Goal: Task Accomplishment & Management: Manage account settings

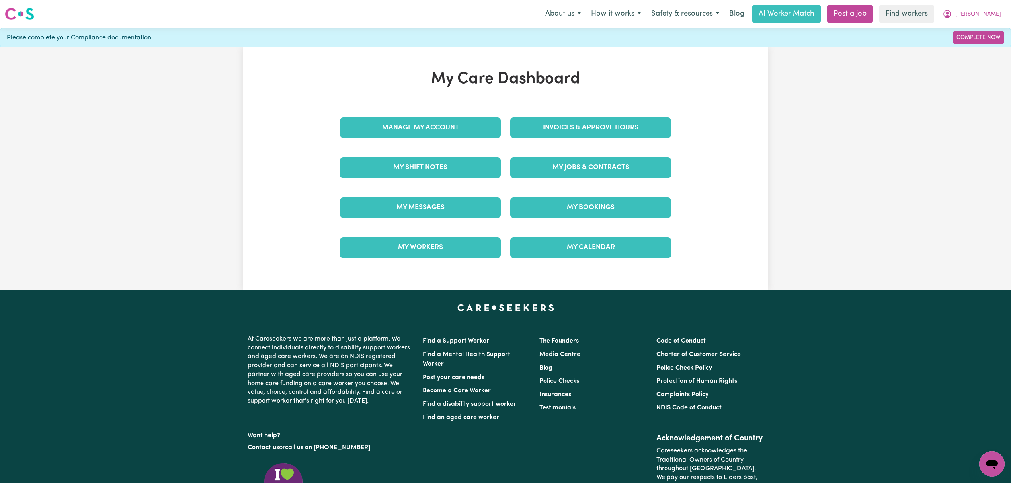
click at [525, 115] on div "Invoices & Approve Hours" at bounding box center [591, 128] width 170 height 40
click at [531, 122] on link "Invoices & Approve Hours" at bounding box center [590, 127] width 161 height 21
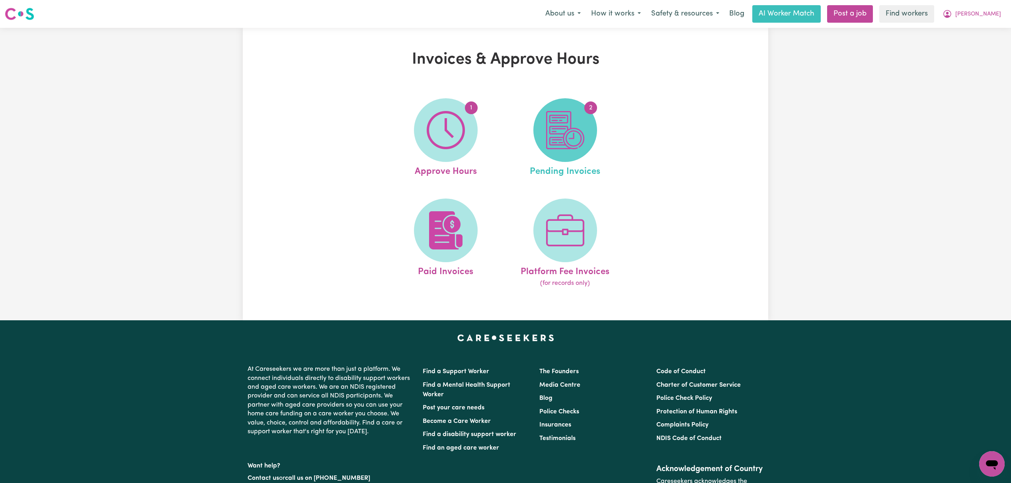
click at [560, 135] on img at bounding box center [565, 130] width 38 height 38
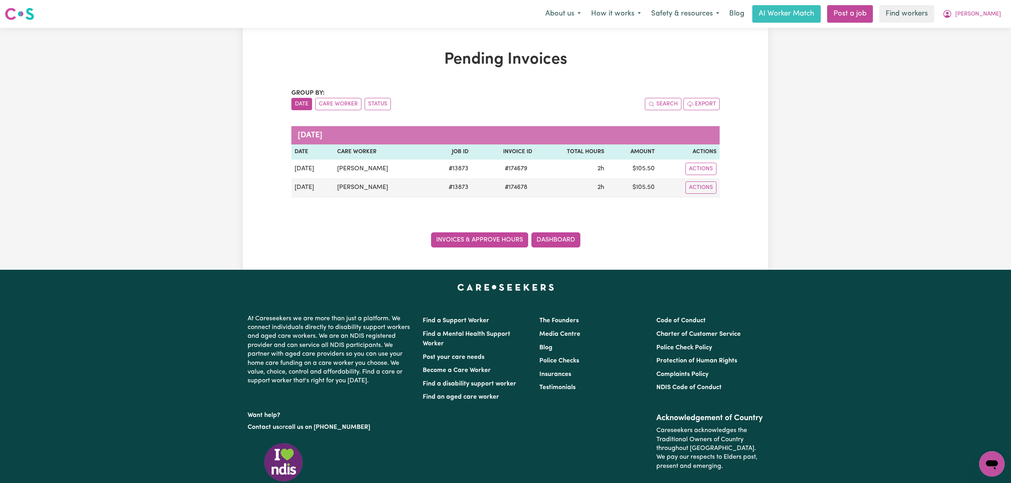
click at [498, 237] on link "Invoices & Approve Hours" at bounding box center [479, 240] width 97 height 15
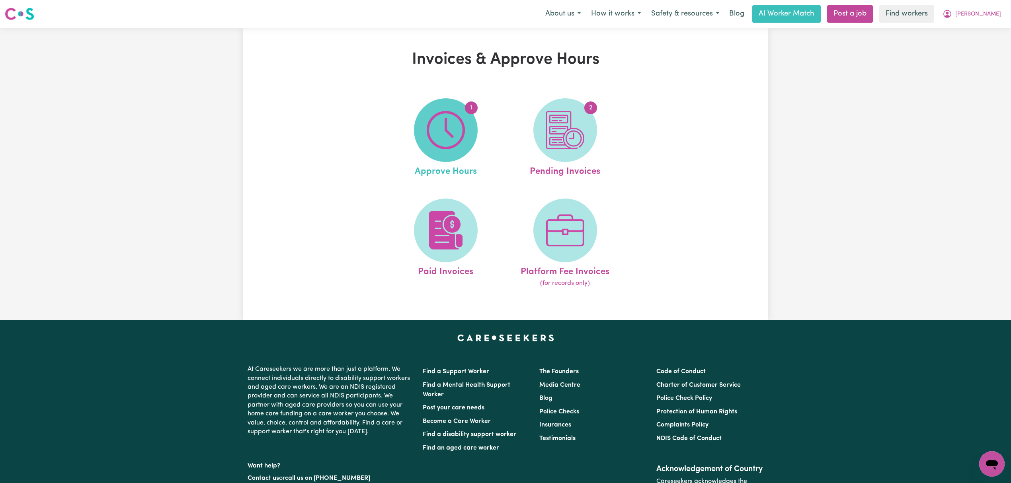
click at [422, 114] on span "1" at bounding box center [446, 130] width 64 height 64
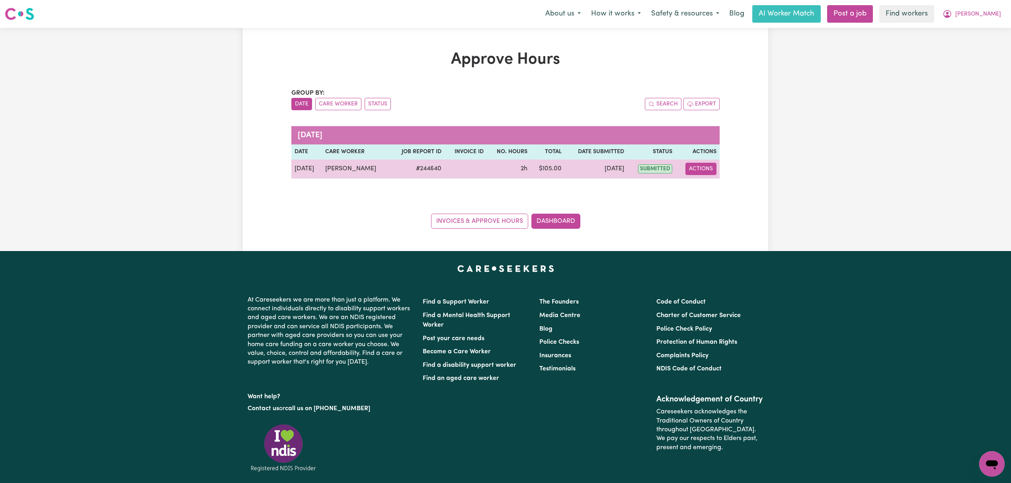
click at [701, 168] on button "Actions" at bounding box center [701, 169] width 31 height 12
click at [715, 189] on link "View Job Report" at bounding box center [722, 188] width 68 height 16
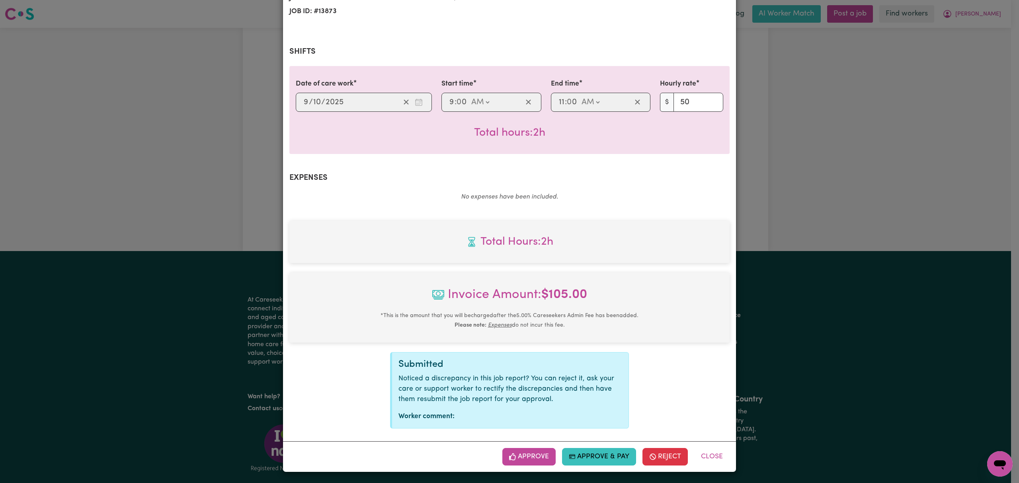
scroll to position [132, 0]
click at [528, 454] on button "Approve" at bounding box center [529, 457] width 53 height 18
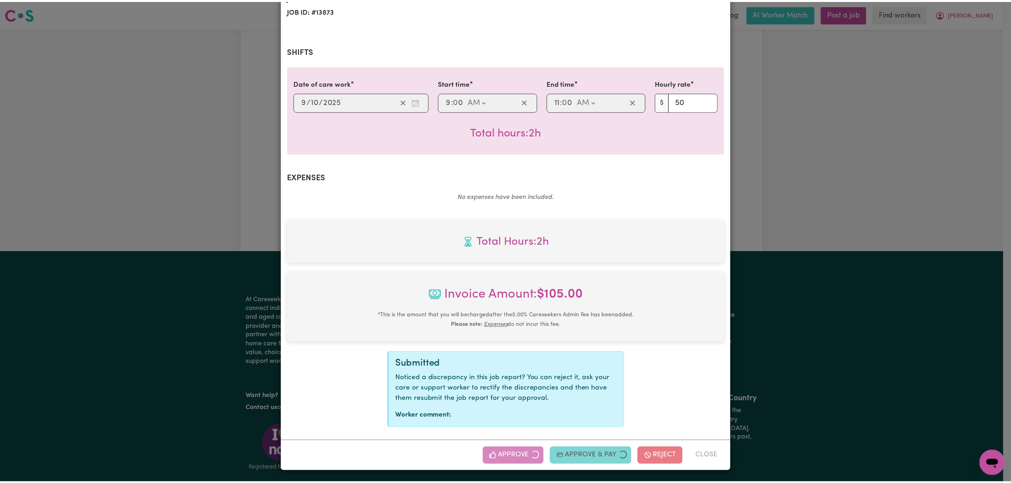
scroll to position [3, 0]
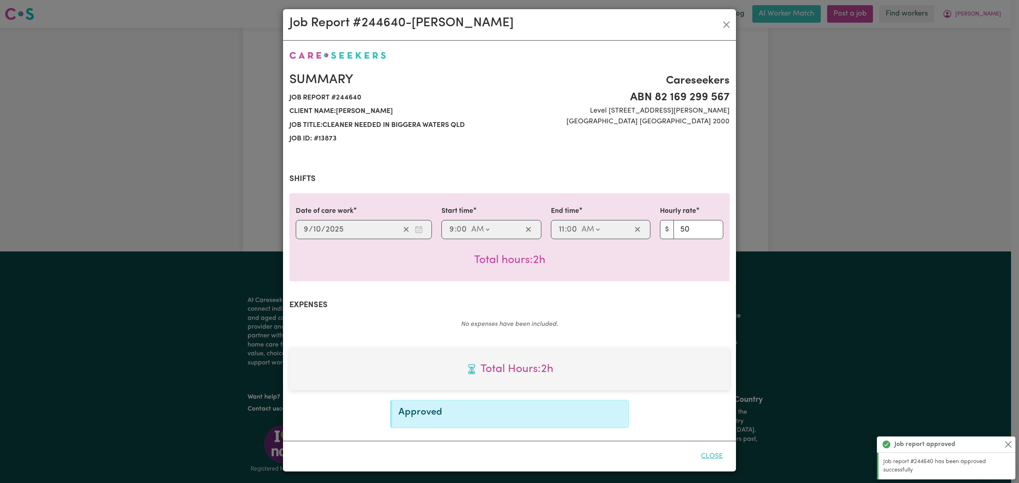
click at [703, 457] on button "Close" at bounding box center [711, 457] width 35 height 18
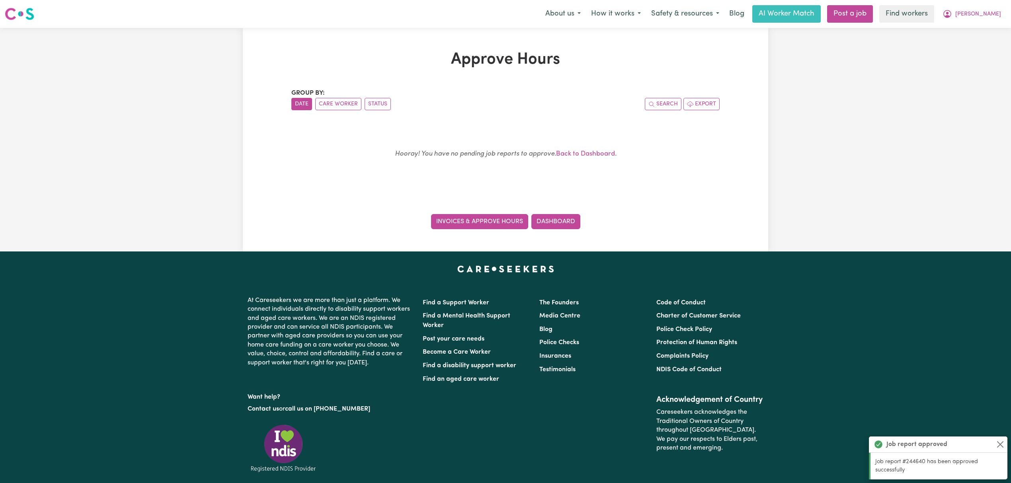
click at [467, 228] on link "Invoices & Approve Hours" at bounding box center [479, 221] width 97 height 15
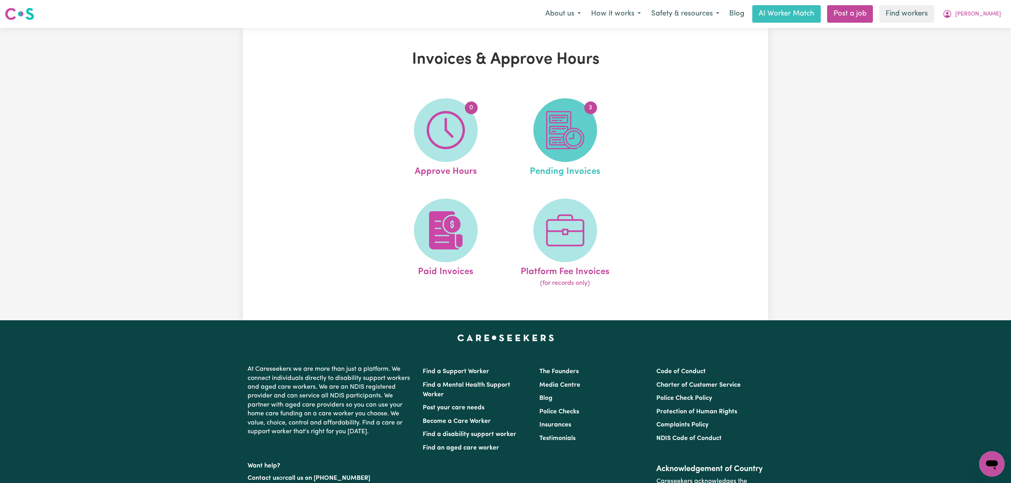
click at [577, 117] on img at bounding box center [565, 130] width 38 height 38
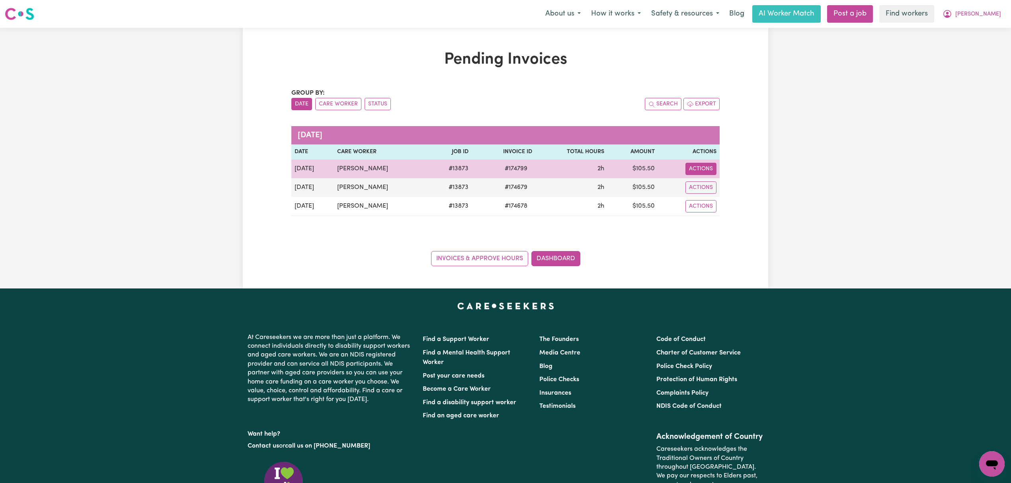
click at [697, 166] on button "Actions" at bounding box center [701, 169] width 31 height 12
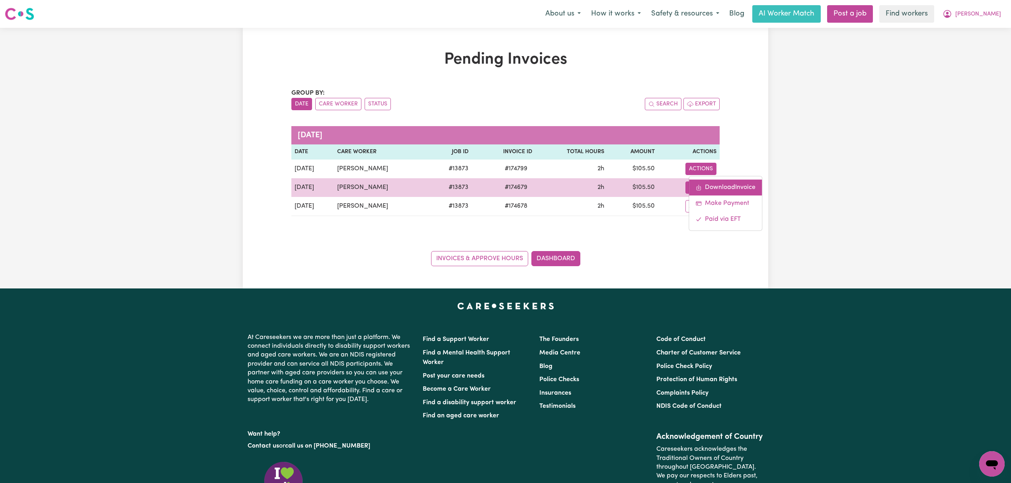
click at [710, 187] on link "Download Invoice" at bounding box center [725, 188] width 73 height 16
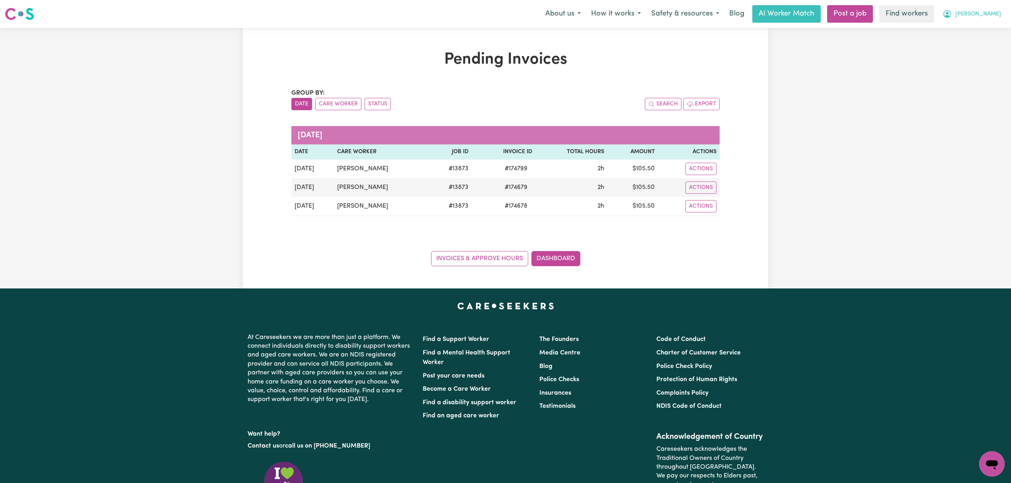
click at [996, 17] on span "[PERSON_NAME]" at bounding box center [979, 14] width 46 height 9
click at [982, 44] on link "Logout" at bounding box center [974, 45] width 63 height 15
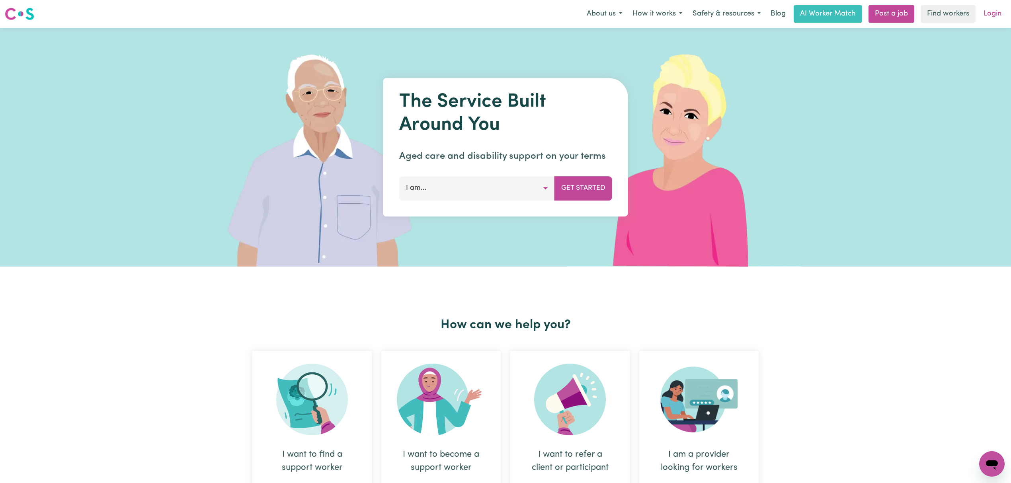
click at [996, 18] on link "Login" at bounding box center [992, 14] width 27 height 18
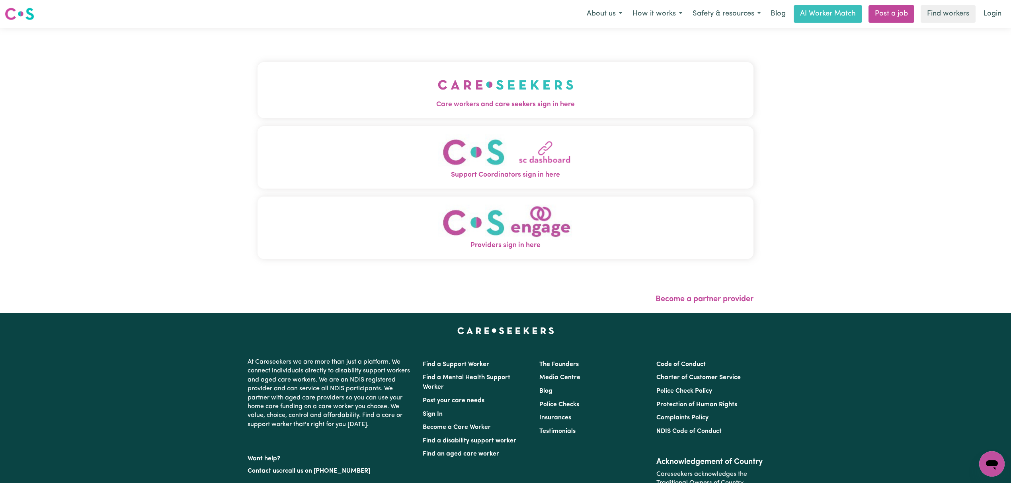
click at [352, 97] on button "Care workers and care seekers sign in here" at bounding box center [506, 90] width 496 height 56
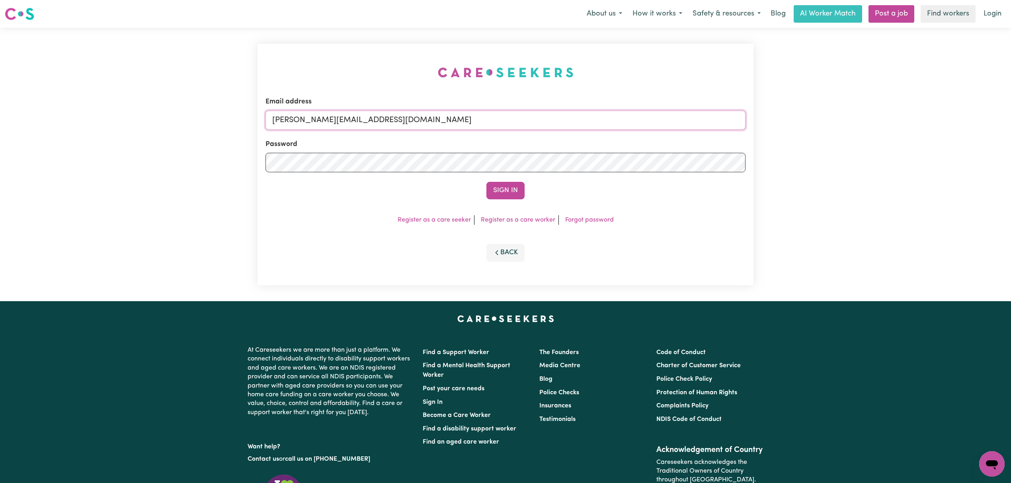
click at [352, 122] on input "[PERSON_NAME][EMAIL_ADDRESS][DOMAIN_NAME]" at bounding box center [506, 120] width 480 height 19
drag, startPoint x: 314, startPoint y: 127, endPoint x: 492, endPoint y: 131, distance: 178.0
click at [492, 131] on form "Email address [EMAIL_ADDRESS][PERSON_NAME][DOMAIN_NAME] Password Sign In" at bounding box center [506, 148] width 480 height 103
type input "superuser~[EMAIL_ADDRESS][DOMAIN_NAME]"
click at [504, 190] on button "Sign In" at bounding box center [506, 191] width 38 height 18
